Goal: Information Seeking & Learning: Check status

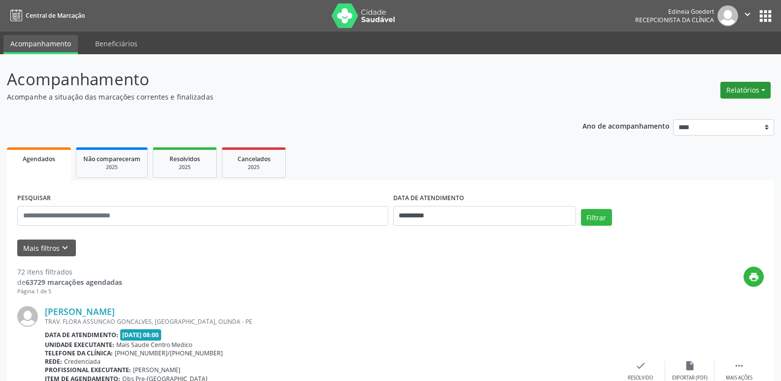
click at [743, 90] on button "Relatórios" at bounding box center [745, 90] width 50 height 17
click at [727, 109] on link "Agendamentos" at bounding box center [718, 111] width 106 height 14
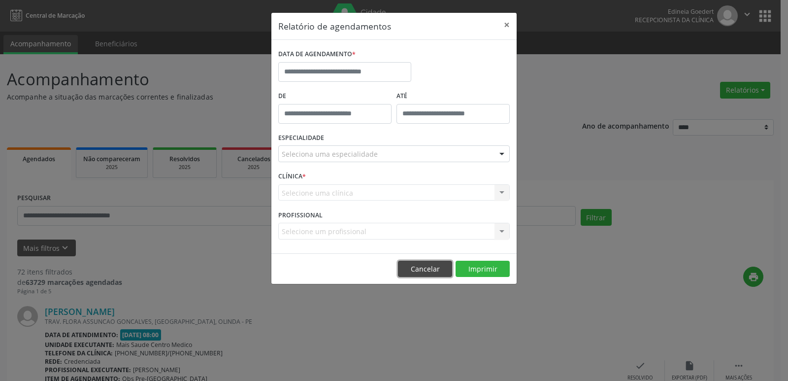
drag, startPoint x: 413, startPoint y: 265, endPoint x: 284, endPoint y: 207, distance: 141.1
click at [412, 264] on button "Cancelar" at bounding box center [425, 269] width 54 height 17
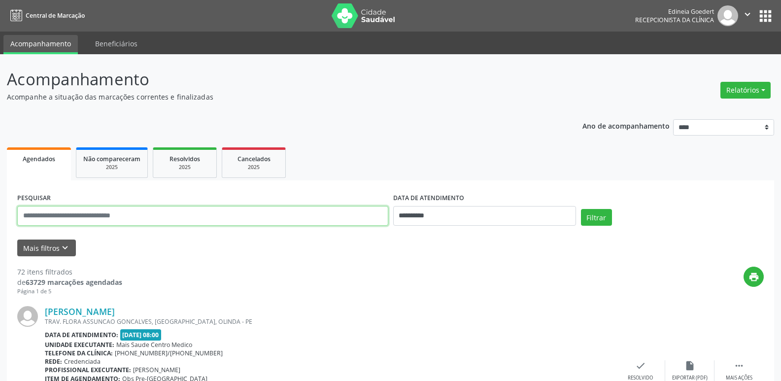
click at [264, 210] on input "text" at bounding box center [202, 216] width 371 height 20
type input "**********"
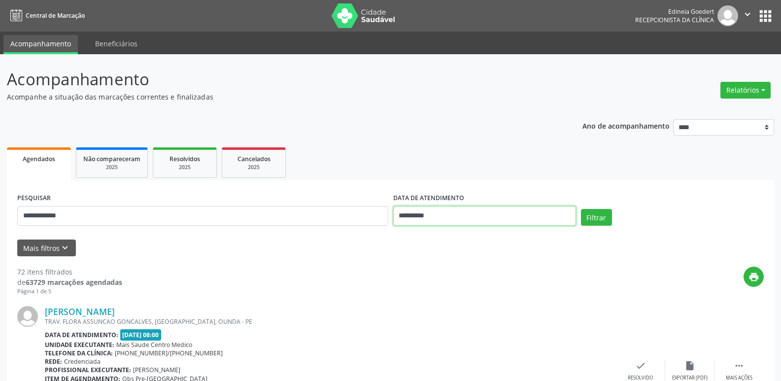
click at [533, 212] on input "**********" at bounding box center [484, 216] width 183 height 20
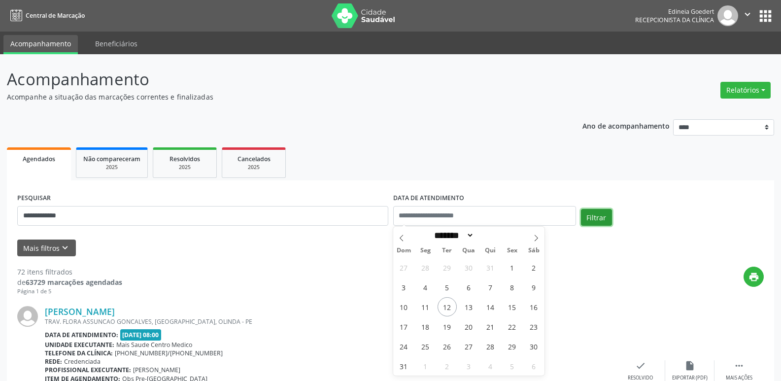
click at [588, 213] on button "Filtrar" at bounding box center [596, 217] width 31 height 17
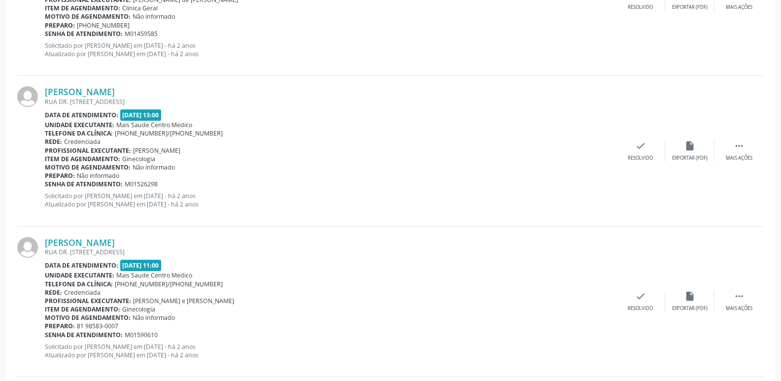
scroll to position [2217, 0]
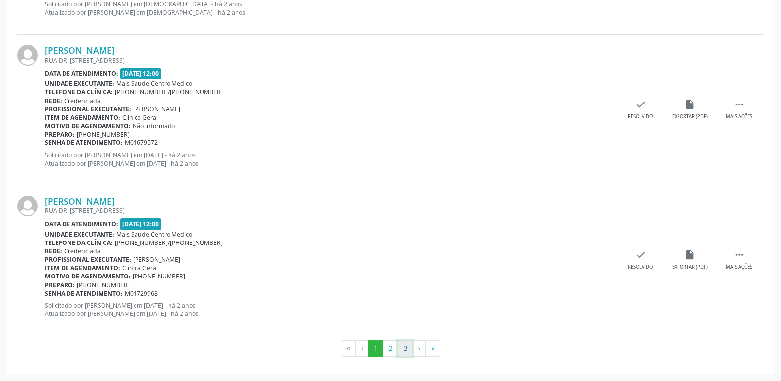
click at [406, 349] on button "3" at bounding box center [405, 348] width 15 height 17
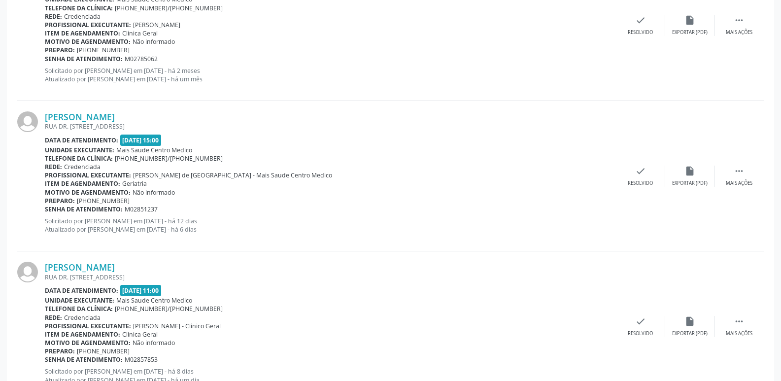
scroll to position [562, 0]
